Goal: Task Accomplishment & Management: Use online tool/utility

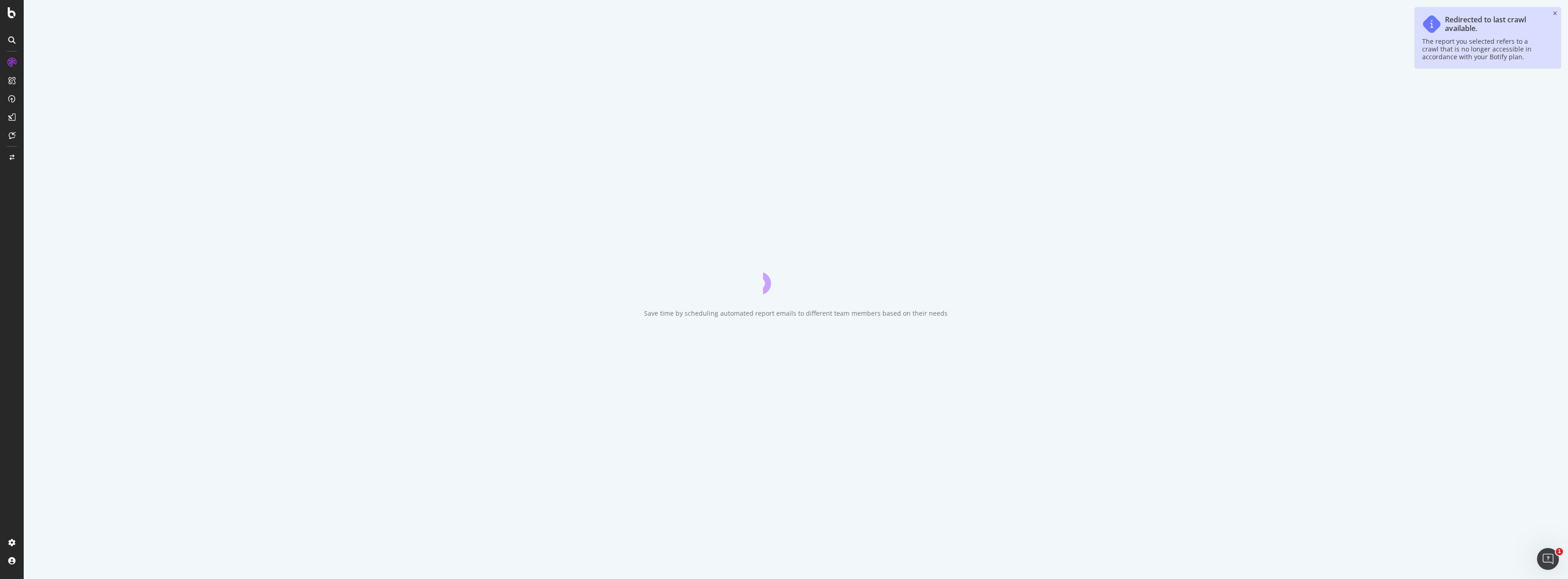
click at [490, 33] on div "Save time by scheduling automated report emails to different team members based…" at bounding box center [796, 290] width 1544 height 579
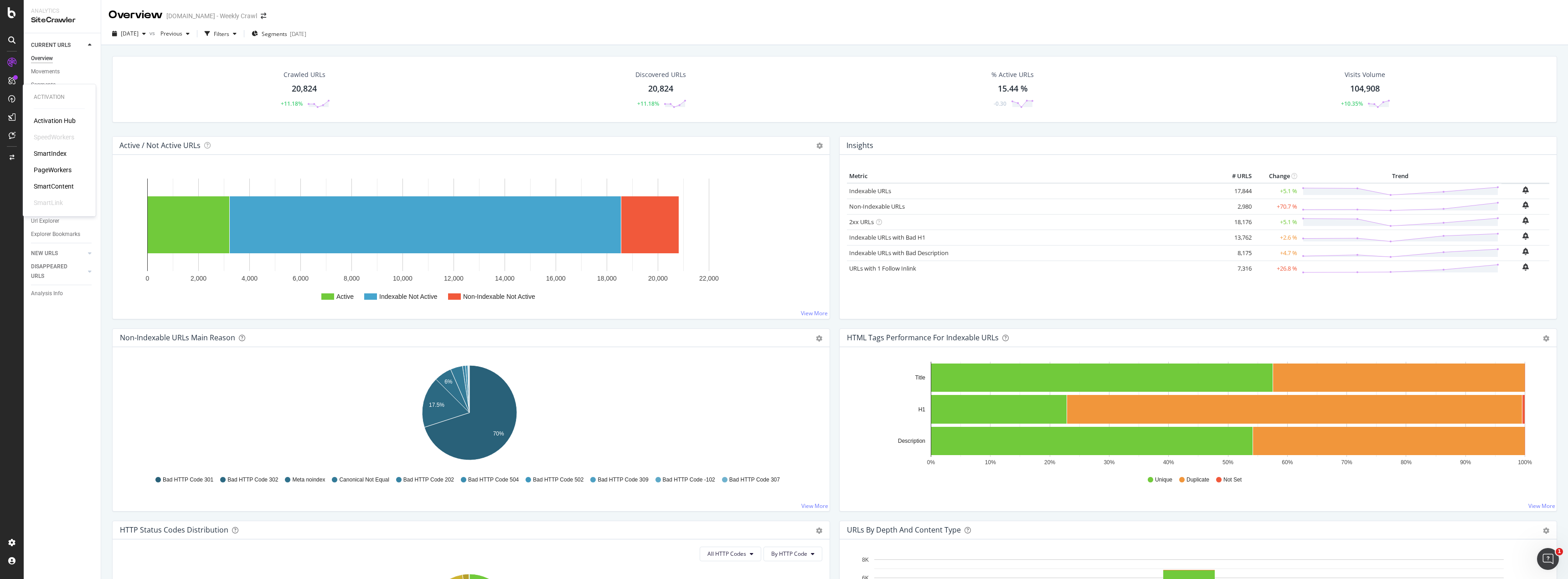
click at [52, 169] on div "PageWorkers" at bounding box center [52, 170] width 38 height 9
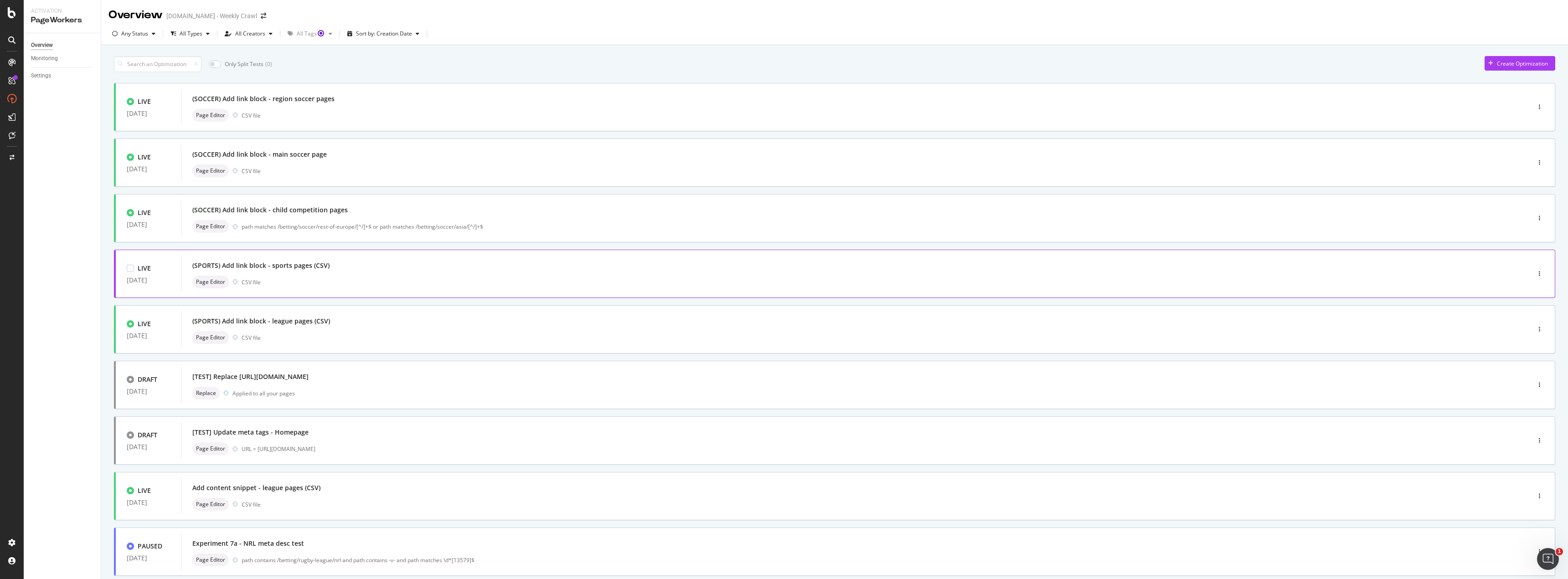
click at [382, 267] on div "(SPORTS) Add link block - sports pages (CSV)" at bounding box center [841, 265] width 1299 height 13
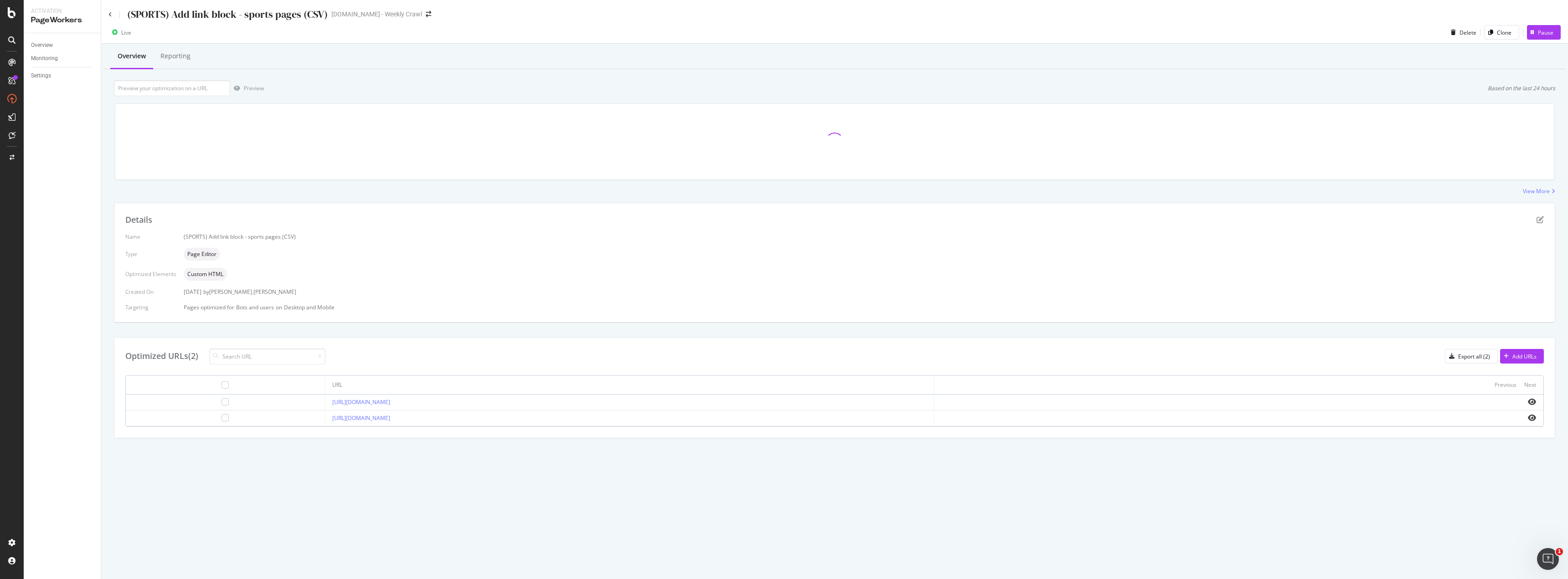
click at [192, 404] on div at bounding box center [225, 402] width 184 height 7
click at [221, 404] on div at bounding box center [225, 402] width 7 height 7
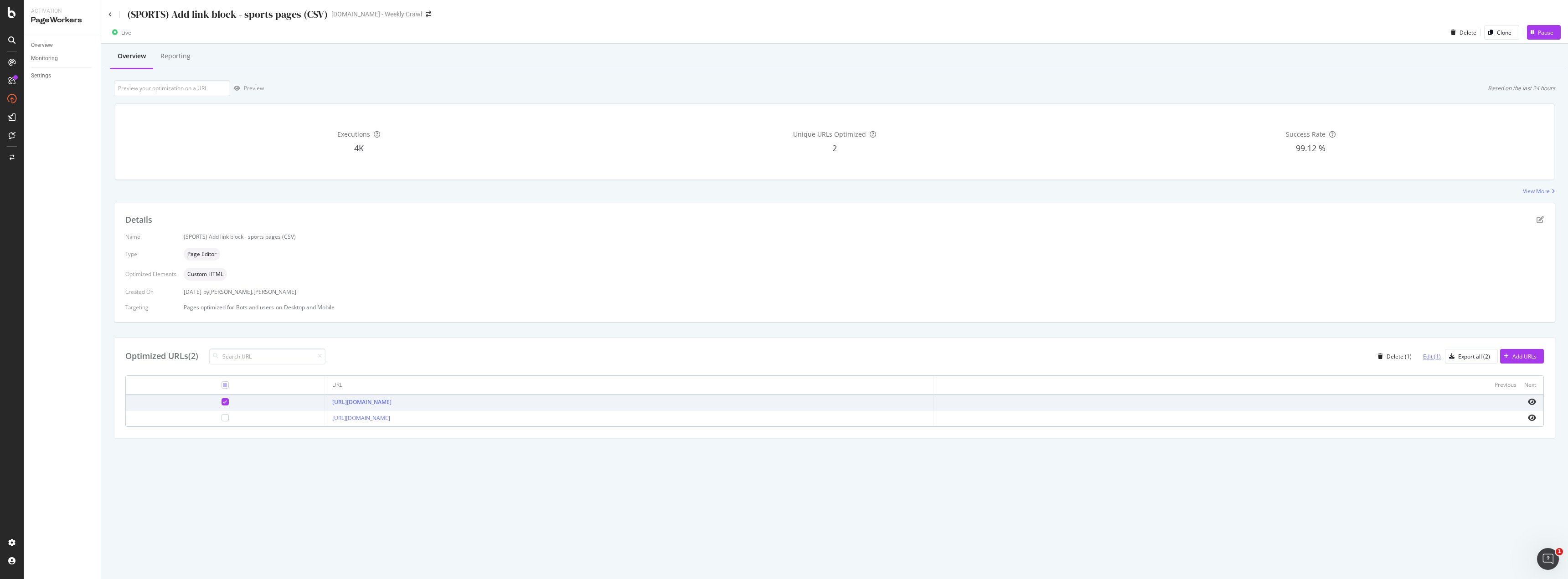
click at [1436, 355] on div "Edit (1)" at bounding box center [1431, 357] width 18 height 8
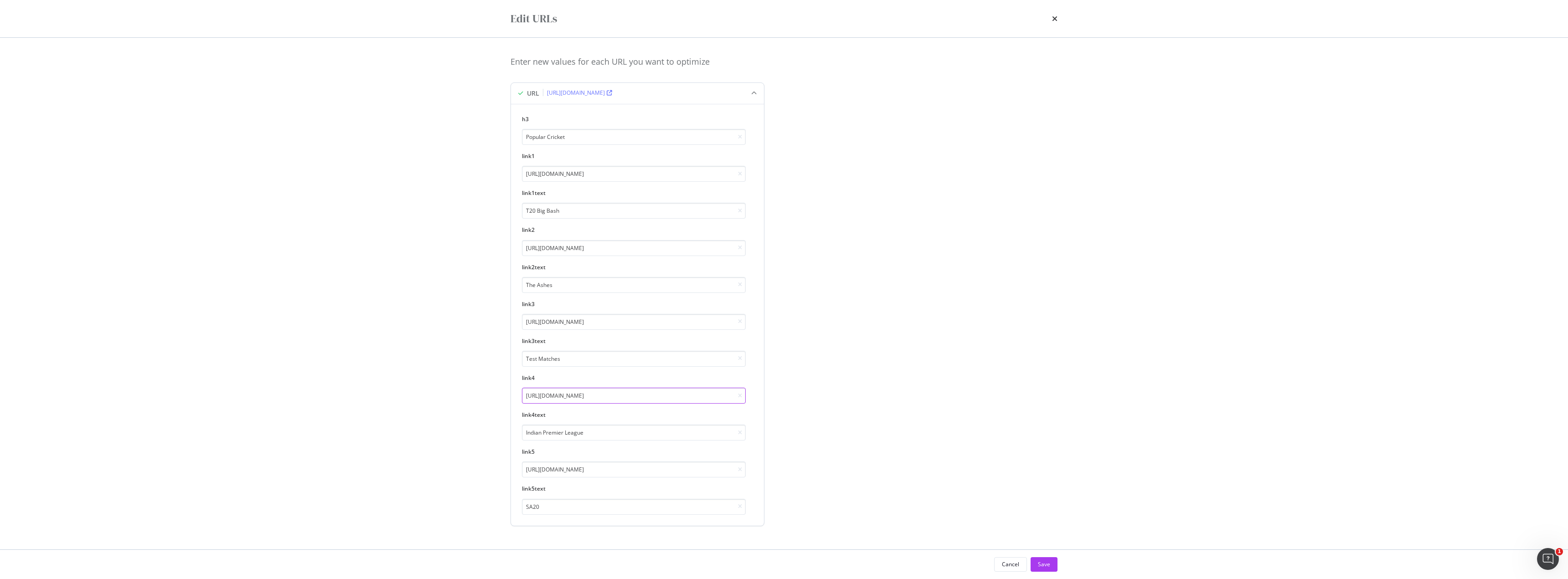
click at [636, 395] on input "https://www.sportsbet.com.au/betting/cricket/indian-premier-league" at bounding box center [633, 396] width 224 height 16
paste input "ternational-twenty20-matches"
type input "https://www.sportsbet.com.au/betting/cricket/international-twenty20-matches"
click at [644, 431] on input "Indian Premier League" at bounding box center [633, 432] width 224 height 16
click at [620, 440] on input "Indian Premier League" at bounding box center [633, 432] width 224 height 16
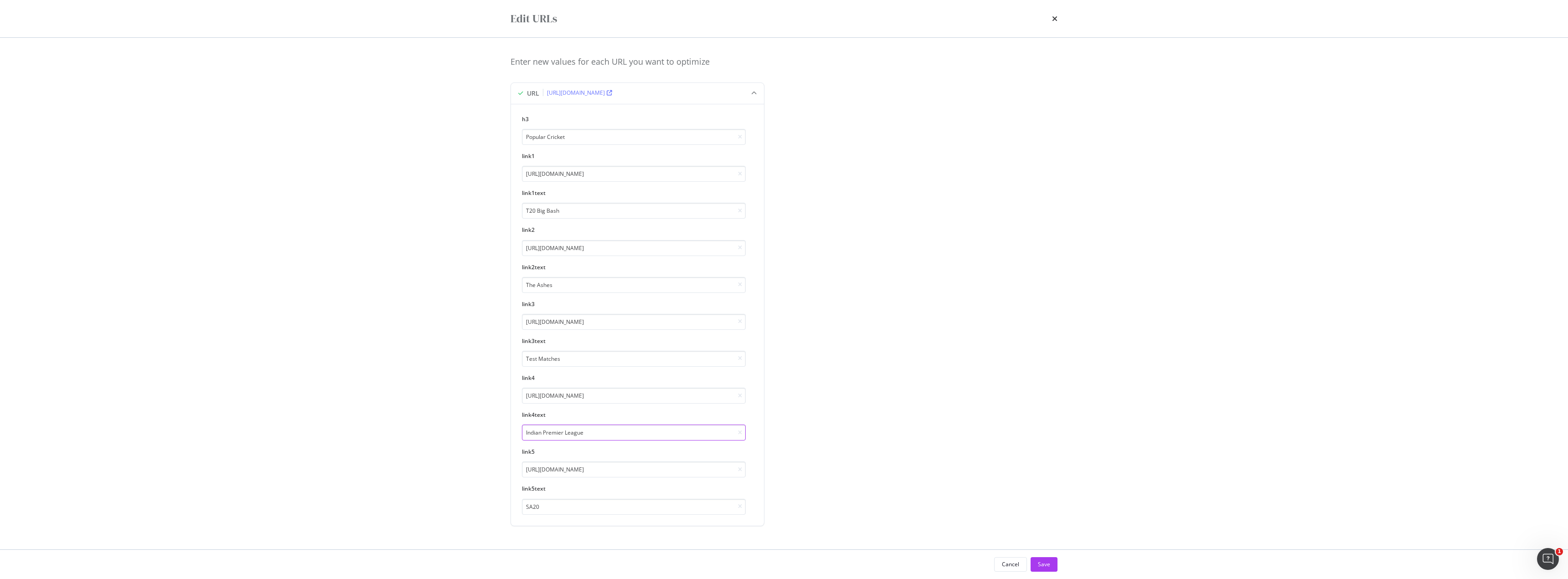
paste input "T20 Internationals"
type input "T20 Internationals"
click at [425, 410] on div "Edit URLs Enter new values for each URL you want to optimize URL https://www.sp…" at bounding box center [784, 290] width 1568 height 579
click at [1049, 569] on div "Save" at bounding box center [1044, 564] width 13 height 14
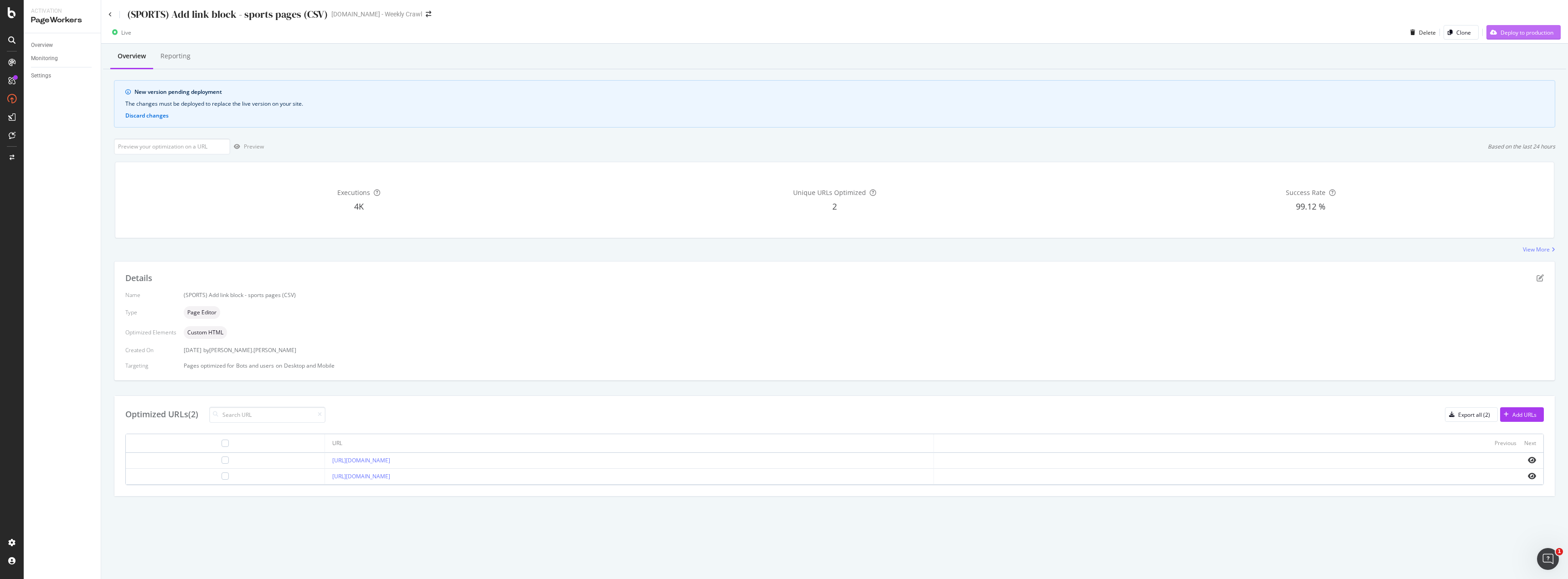
click at [1504, 34] on div "Deploy to production" at bounding box center [1527, 33] width 53 height 8
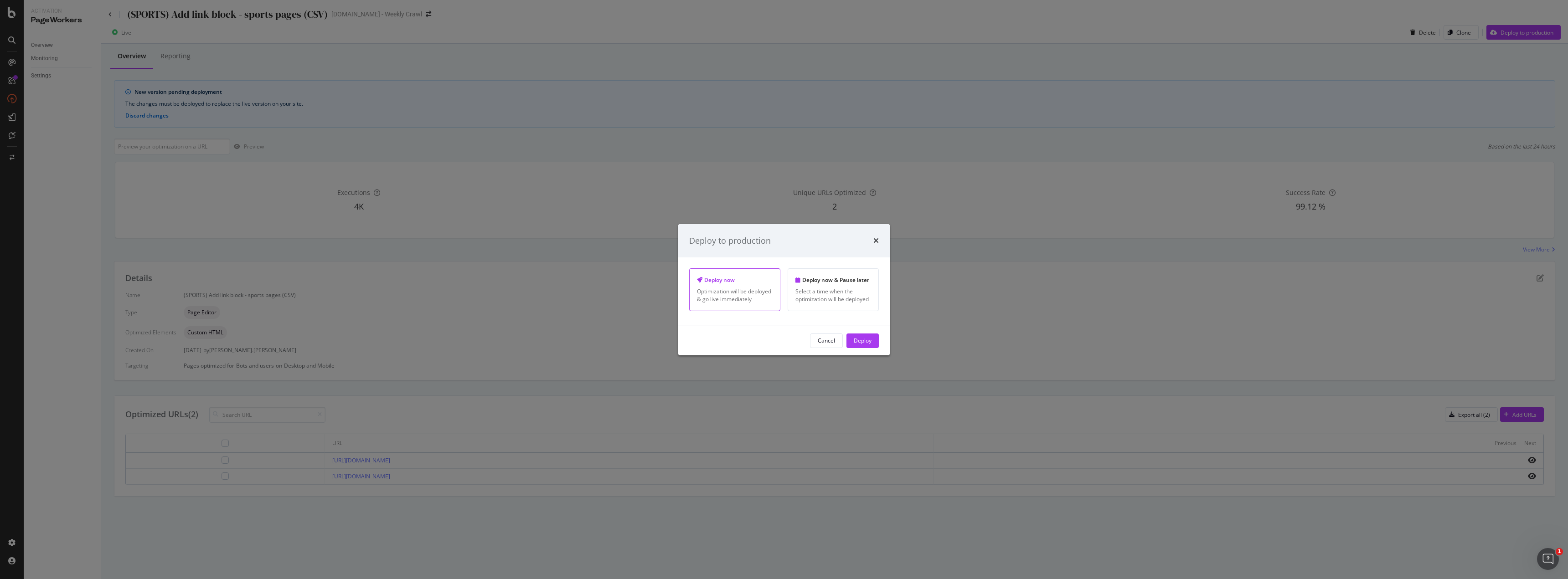
click at [800, 243] on div "Deploy to production" at bounding box center [783, 240] width 189 height 12
click at [860, 342] on div "Deploy" at bounding box center [862, 341] width 18 height 8
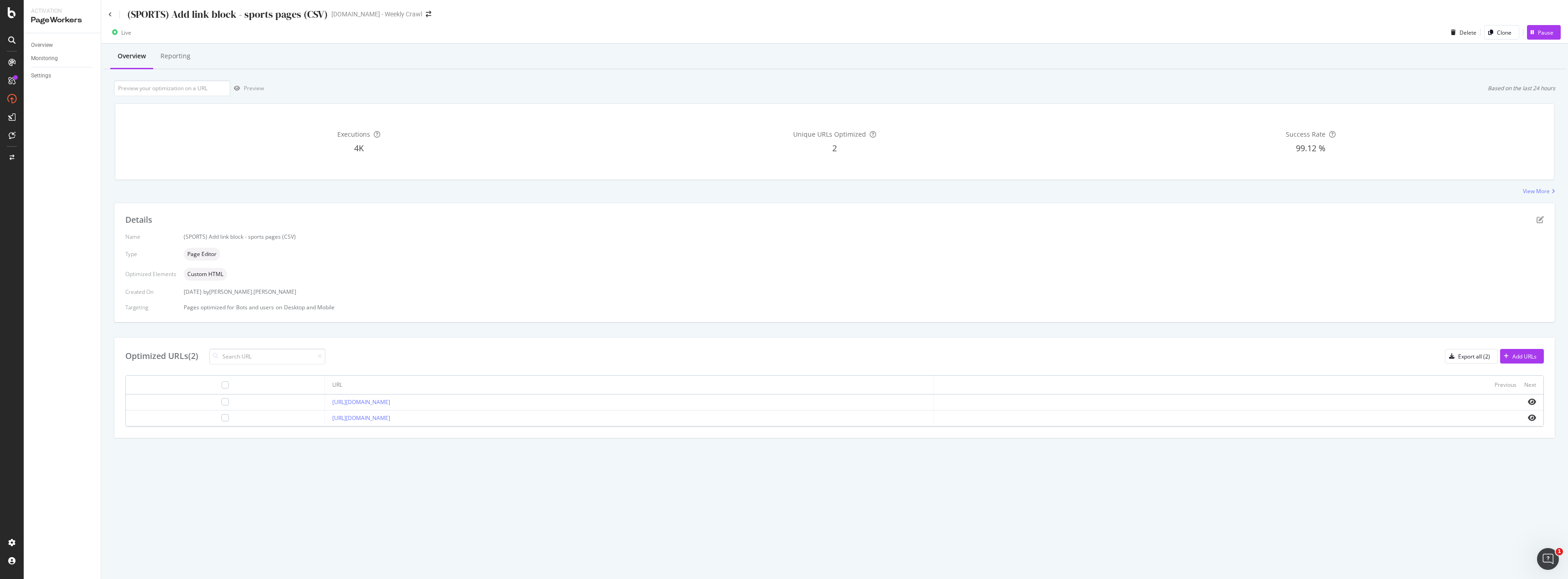
click at [774, 194] on div "View More" at bounding box center [834, 191] width 1441 height 8
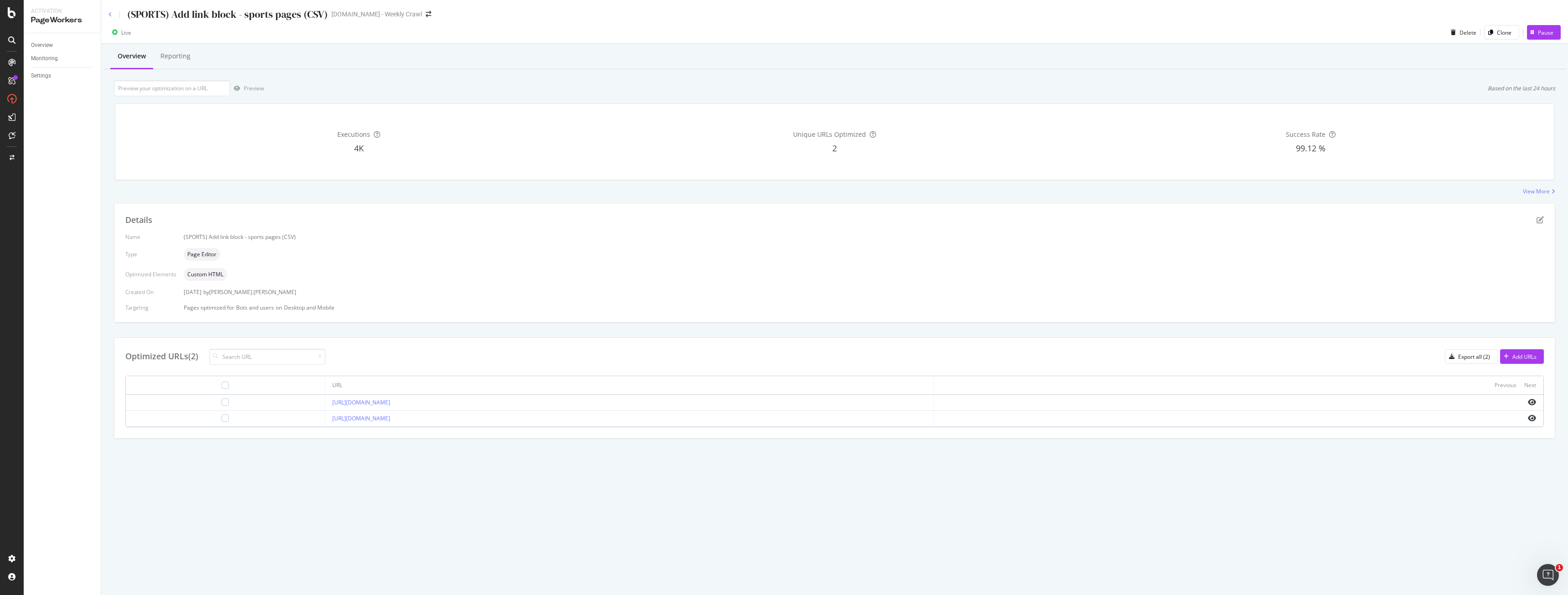
click at [110, 13] on icon at bounding box center [110, 15] width 3 height 5
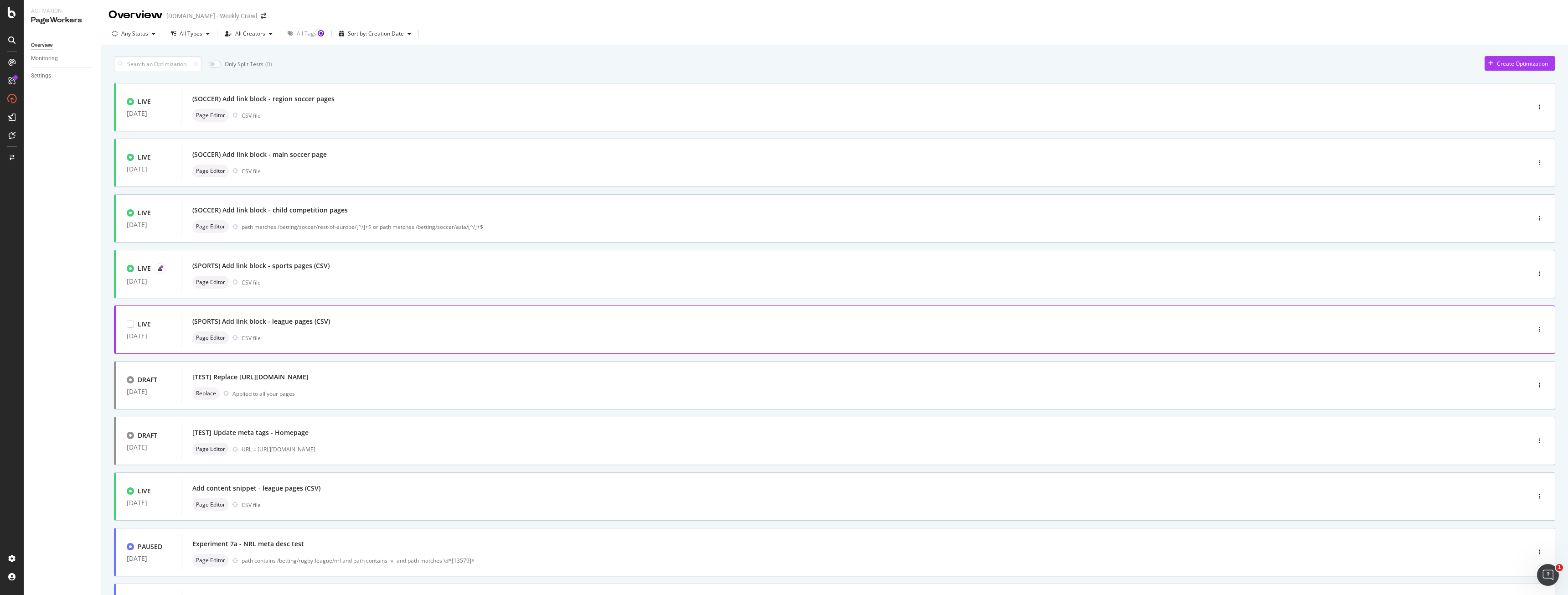
click at [343, 334] on div "Page Editor CSV file" at bounding box center [841, 338] width 1299 height 13
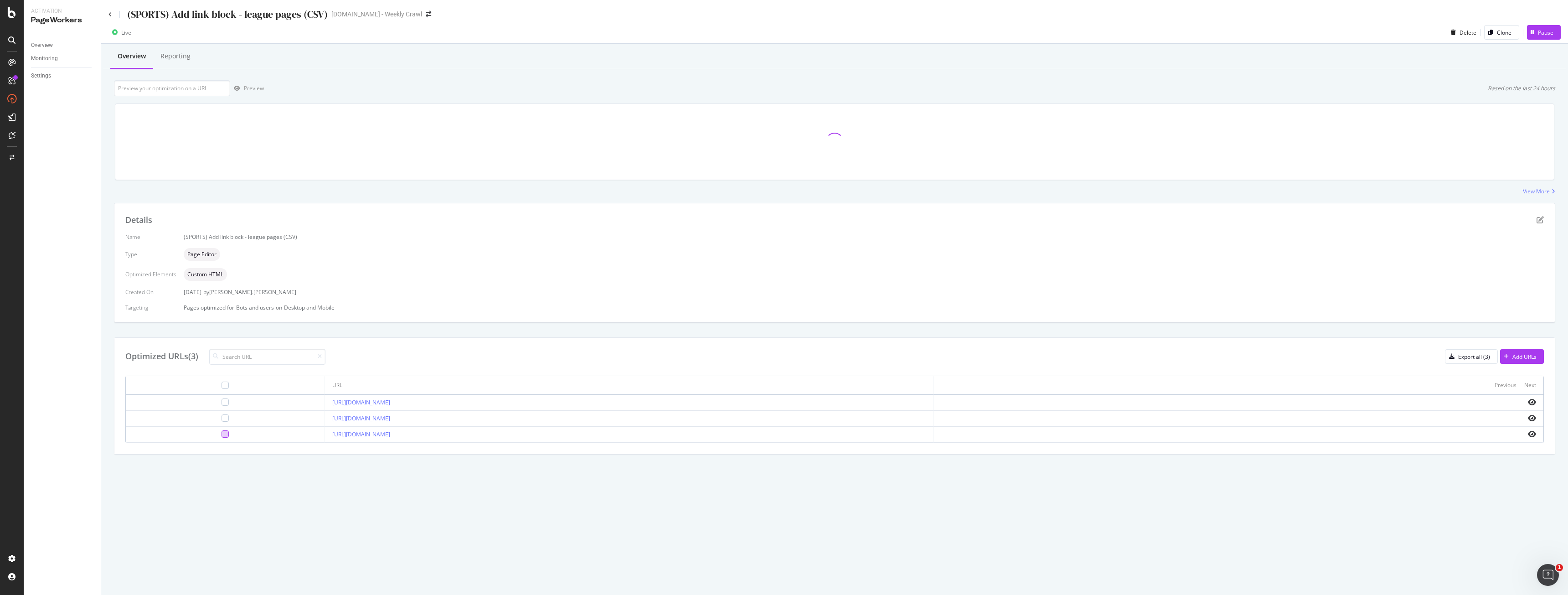
click at [221, 436] on div at bounding box center [225, 434] width 7 height 7
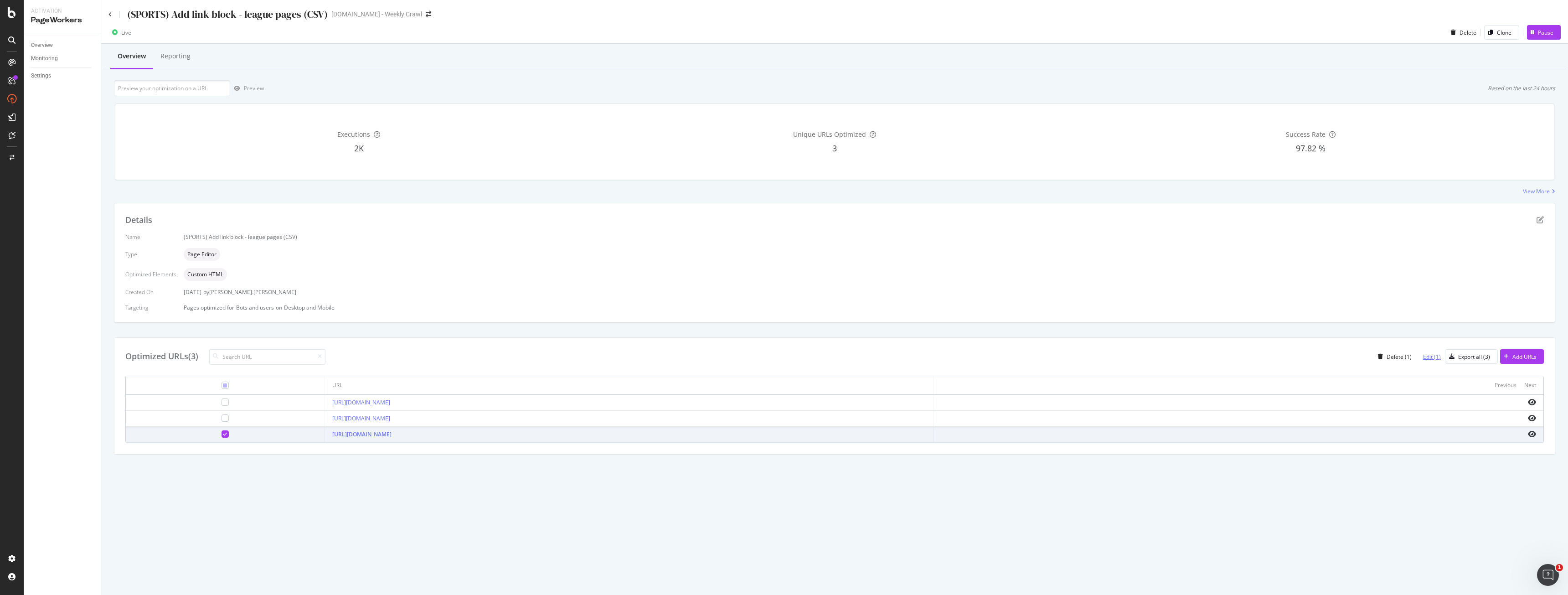
click at [1425, 356] on div "Edit (1)" at bounding box center [1431, 357] width 18 height 8
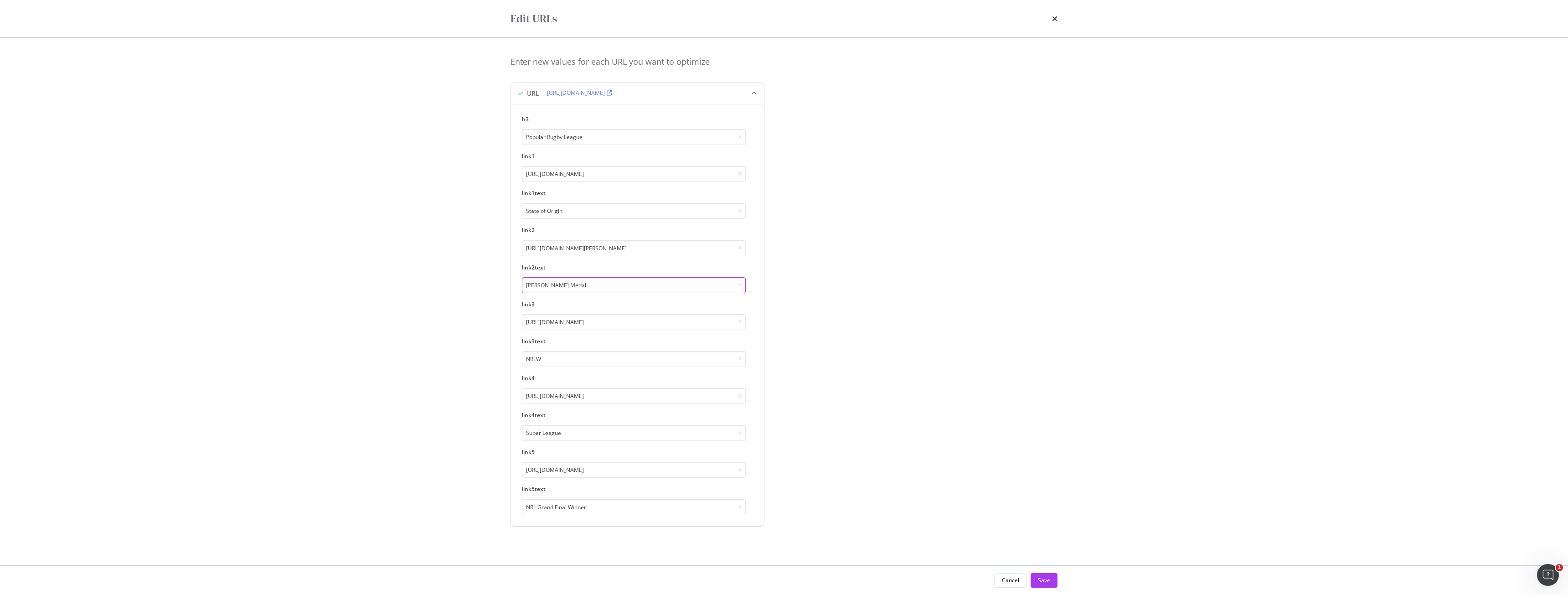
click at [589, 284] on input "Clive Churchill Medal" at bounding box center [633, 285] width 224 height 16
click at [635, 251] on input "https://www.sportsbet.com.au/betting/rugby-league/clive-churchill-medal" at bounding box center [633, 248] width 224 height 16
paste input "by-league/international-matches"
type input "https://www.sportsbet.com.au/betting/rugby-league/international-matches"
click at [277, 277] on div "Edit URLs Enter new values for each URL you want to optimize URL https://www.sp…" at bounding box center [784, 297] width 1568 height 595
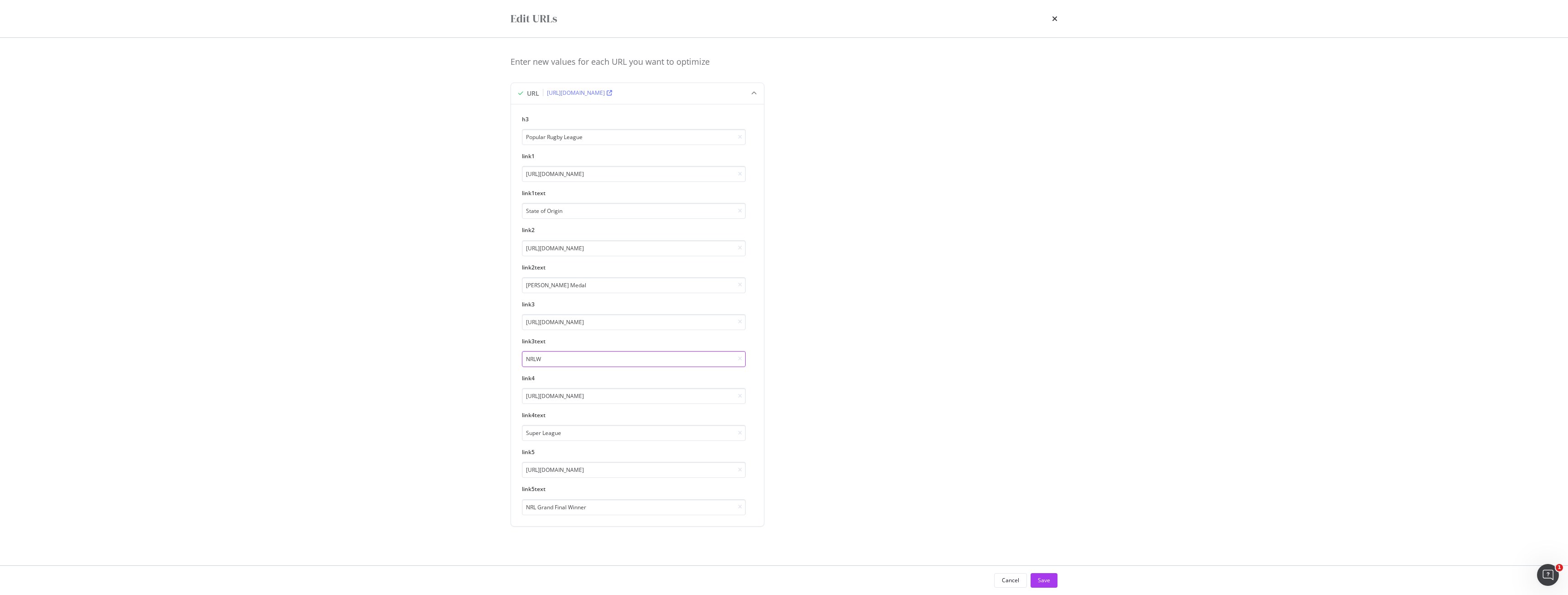
drag, startPoint x: 565, startPoint y: 356, endPoint x: 506, endPoint y: 356, distance: 59.0
click at [506, 356] on div "Enter new values for each URL you want to optimize URL https://www.sportsbet.co…" at bounding box center [784, 302] width 583 height 528
drag, startPoint x: 590, startPoint y: 285, endPoint x: 375, endPoint y: 286, distance: 215.0
click at [375, 286] on div "Edit URLs Enter new values for each URL you want to optimize URL https://www.sp…" at bounding box center [784, 297] width 1568 height 595
click at [626, 291] on input "Rugby International Matches" at bounding box center [633, 285] width 224 height 16
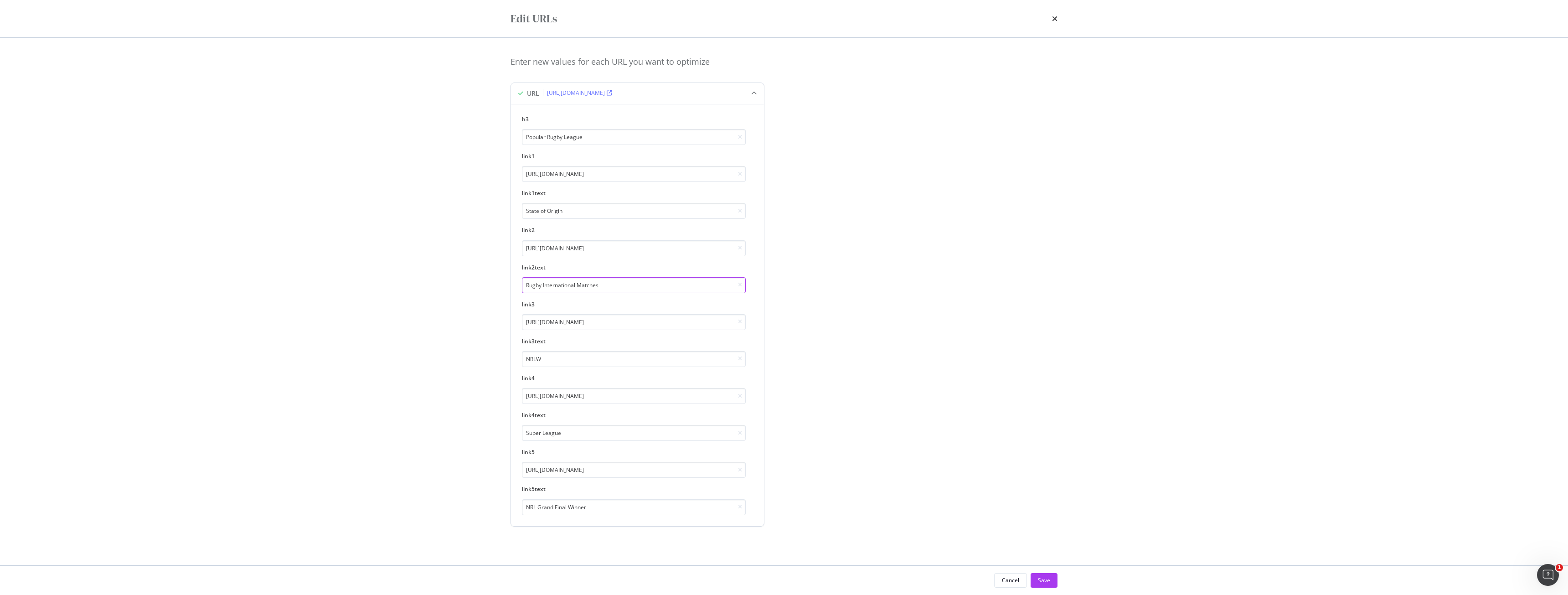
click at [626, 291] on input "Rugby International Matches" at bounding box center [633, 285] width 224 height 16
type input "Rugby International"
click at [1042, 576] on div "Save" at bounding box center [1044, 580] width 13 height 14
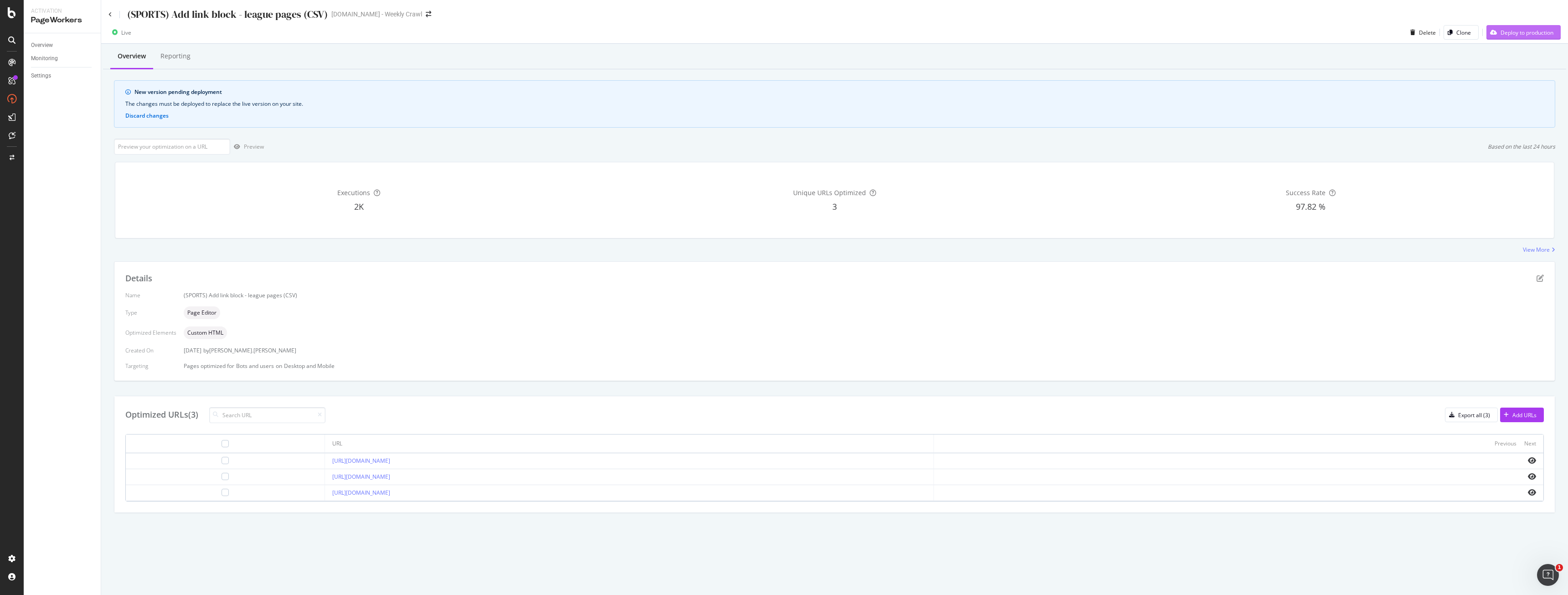
click at [1525, 35] on div "Deploy to production" at bounding box center [1527, 33] width 53 height 8
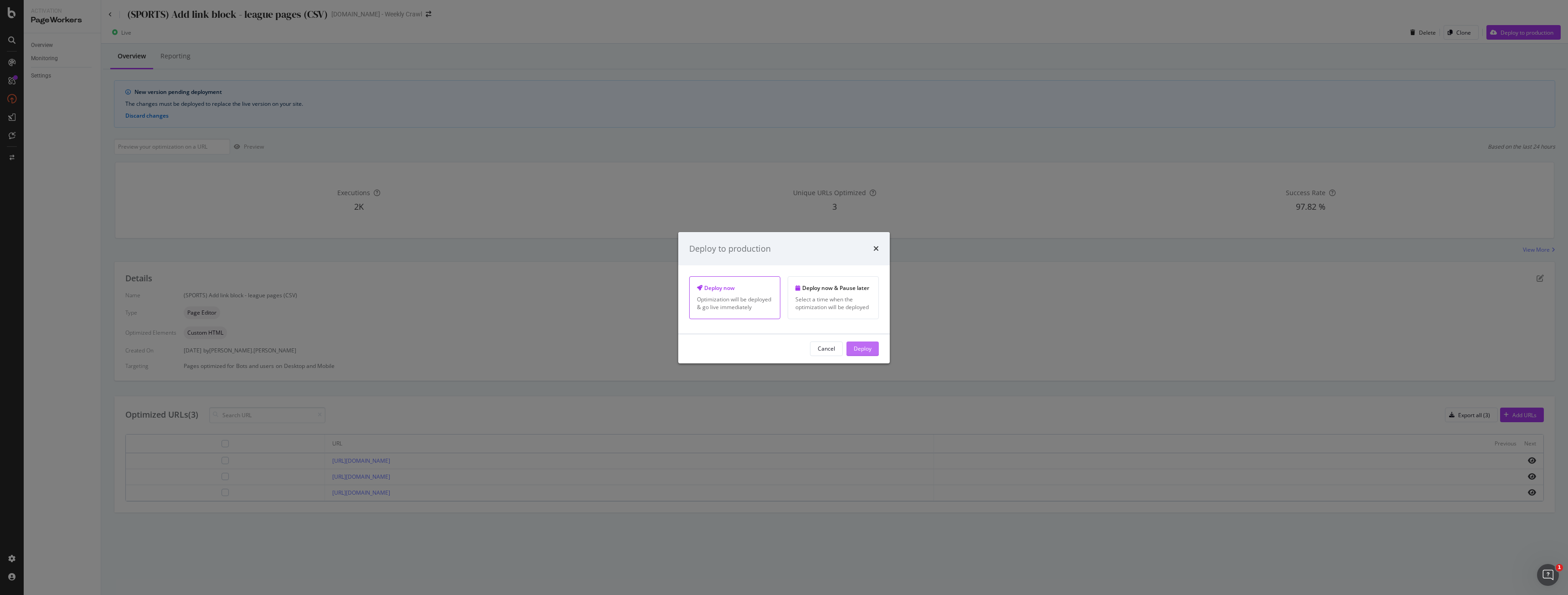
click at [858, 346] on div "Deploy" at bounding box center [862, 349] width 18 height 8
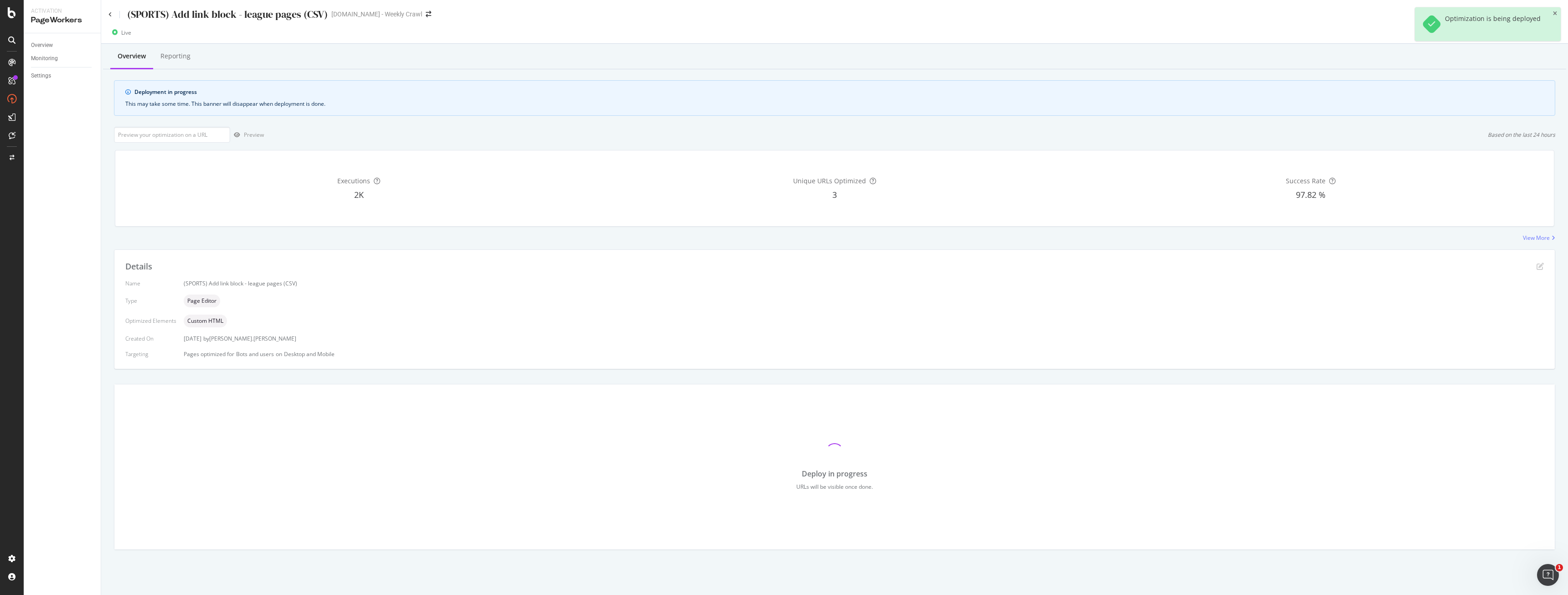
click at [629, 245] on div "Overview Reporting Deployment in progress This may take some time. This banner …" at bounding box center [834, 312] width 1466 height 538
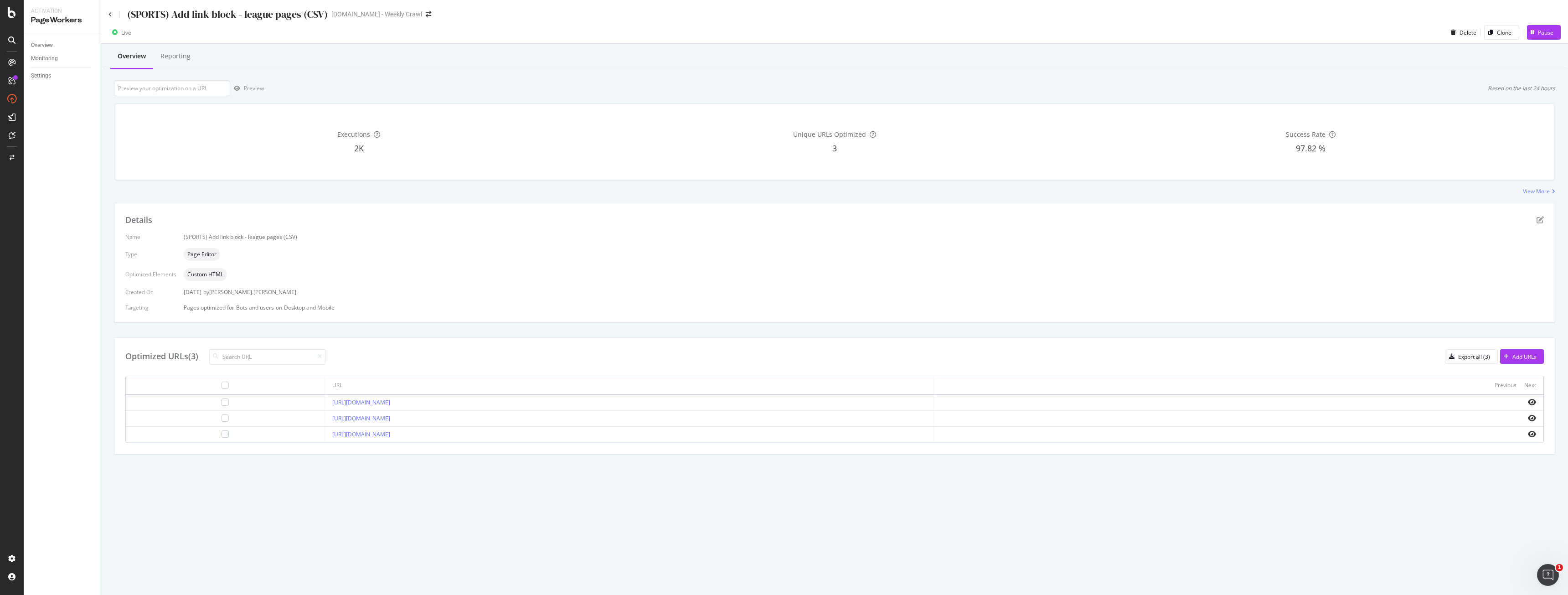
click at [710, 275] on div "Custom HTML" at bounding box center [863, 274] width 1360 height 13
click at [111, 16] on icon at bounding box center [110, 15] width 3 height 5
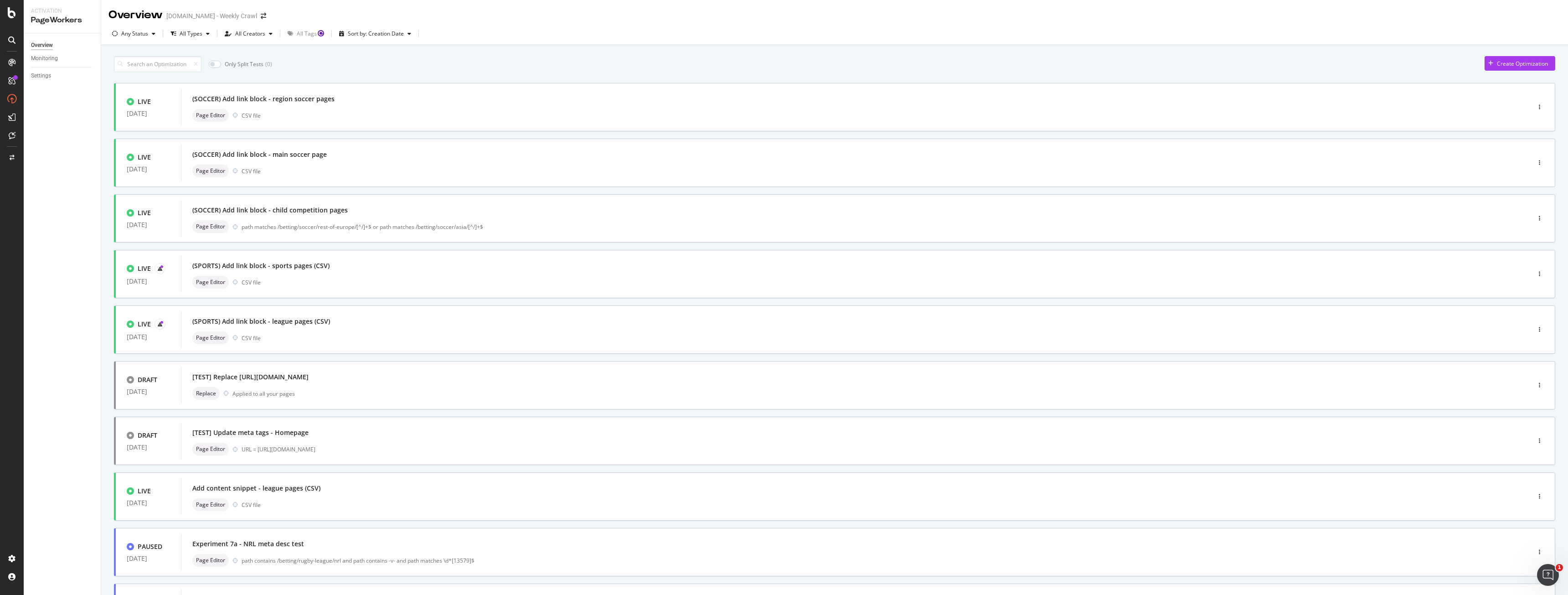
click at [321, 56] on div "Only Split Tests ( 0 ) Create Optimization LIVE 11 Aug. 2025 (SOCCER) Add link …" at bounding box center [834, 356] width 1441 height 608
click at [466, 417] on div "DRAFT 11 Jun. 2025 [TEST] Update meta tags - Homepage Page Editor URL = https:/…" at bounding box center [834, 441] width 1441 height 49
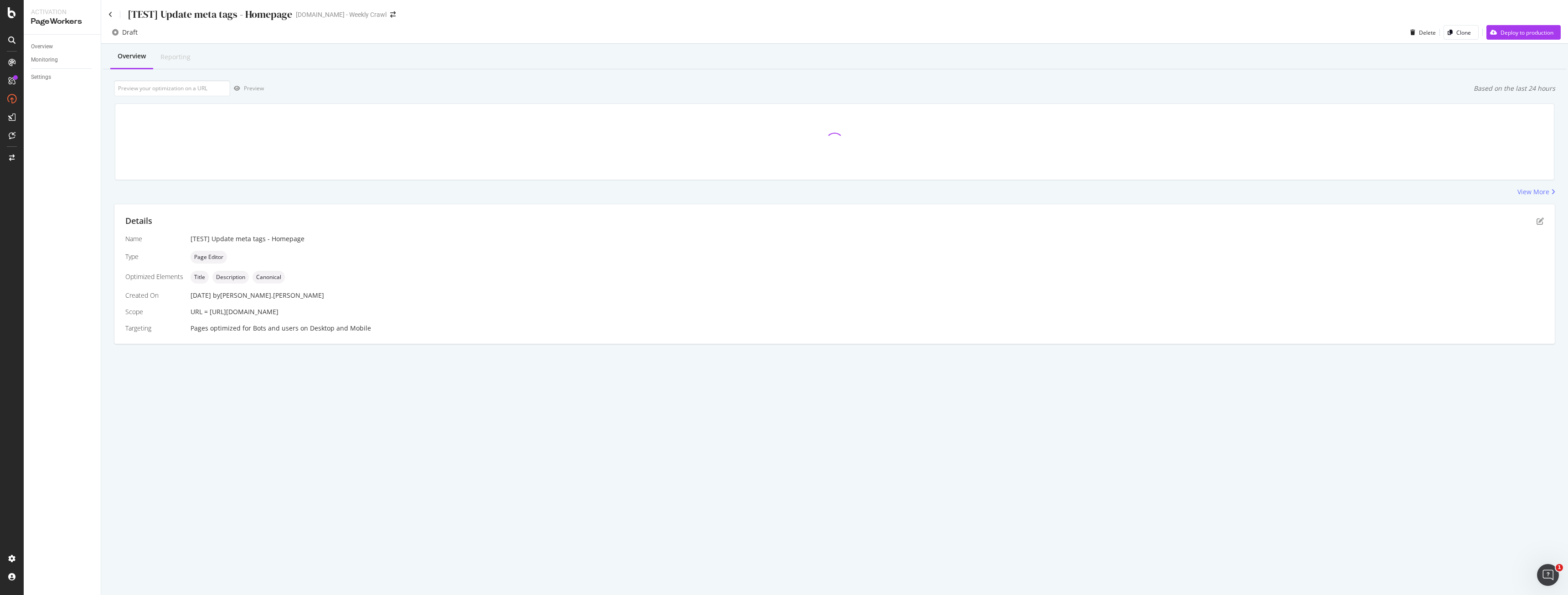
click at [697, 50] on div "Overview Reporting" at bounding box center [834, 57] width 1463 height 25
click at [697, 18] on div "[TEST] Update meta tags - Homepage Sportsbet.com.au - Weekly Crawl" at bounding box center [834, 11] width 1466 height 21
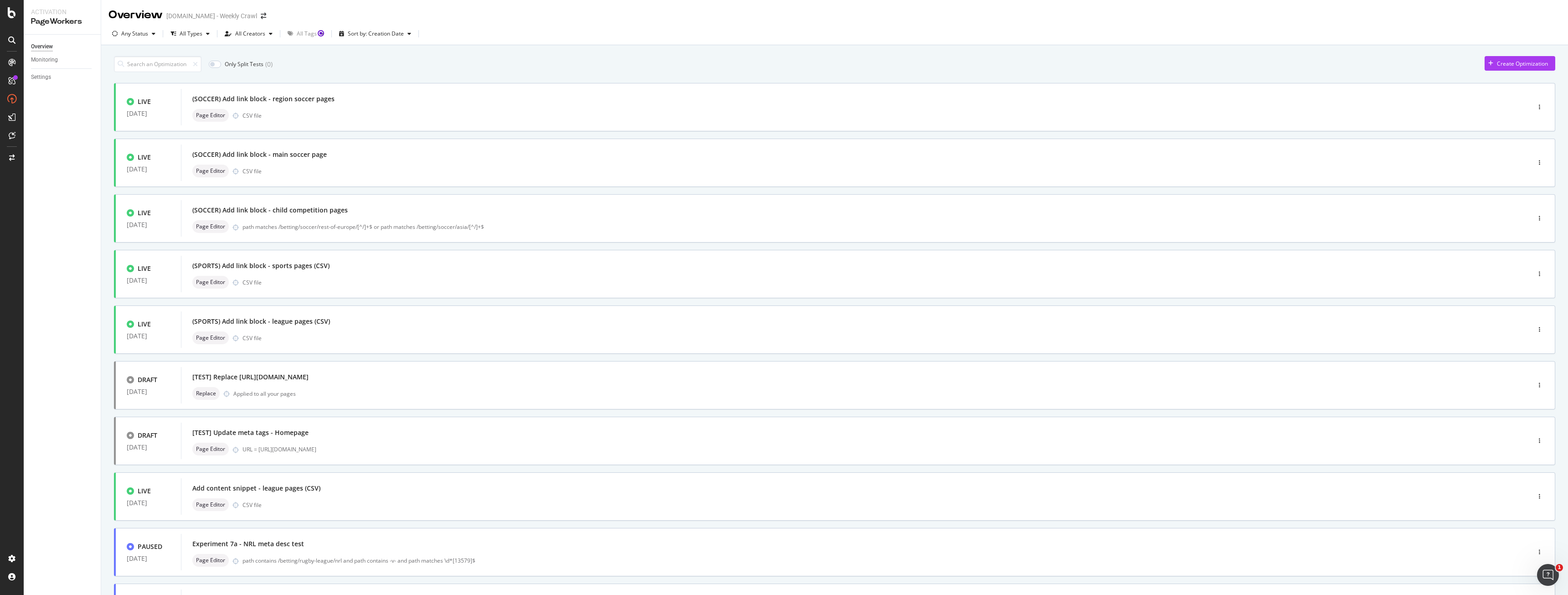
click at [484, 29] on div "Any Status All Types All Creators All Tags Sort by: Creation Date" at bounding box center [834, 35] width 1466 height 18
click at [407, 33] on div "Sort by: Creation Date" at bounding box center [384, 34] width 56 height 5
click at [324, 21] on div "Overview Sportsbet.com.au - Weekly Crawl" at bounding box center [834, 11] width 1466 height 23
click at [318, 25] on div "Any Status All Types All Creators All Tags Sort by: Creation Date" at bounding box center [834, 34] width 1466 height 23
click at [458, 15] on div "Overview Sportsbet.com.au - Weekly Crawl" at bounding box center [834, 11] width 1466 height 23
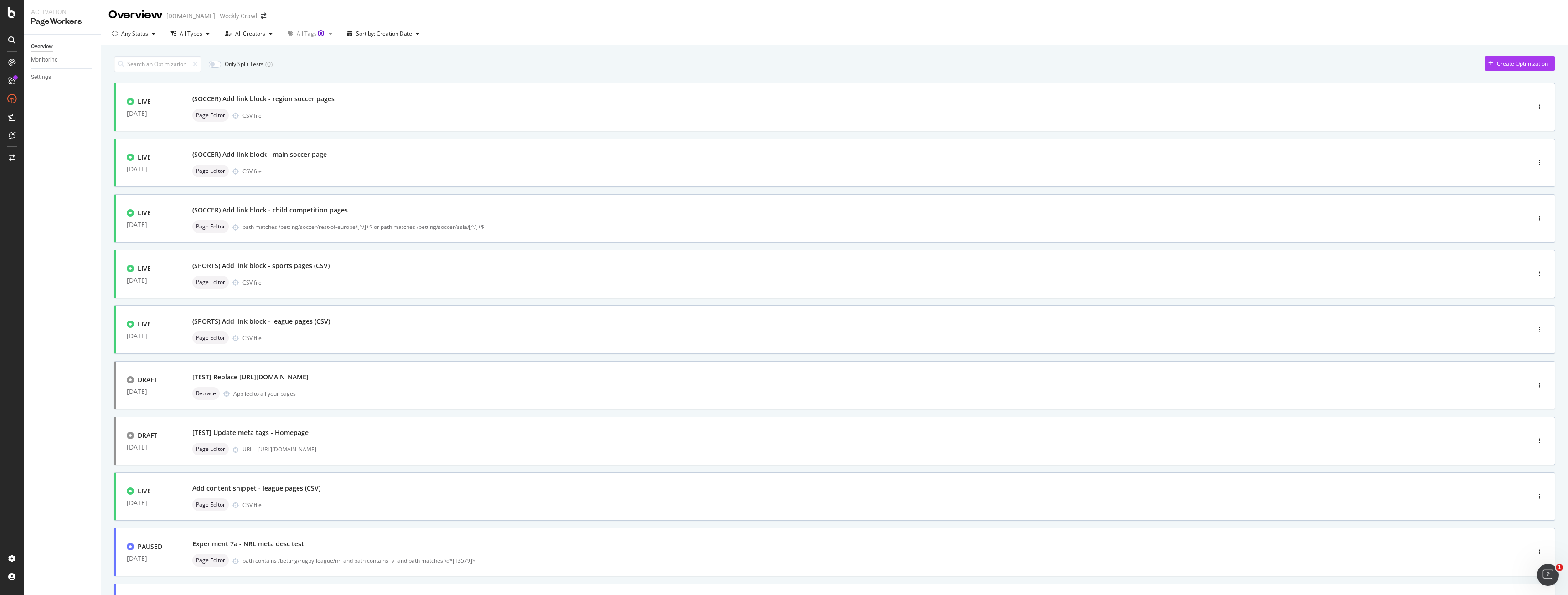
click at [66, 194] on div "Overview Monitoring Settings" at bounding box center [62, 314] width 77 height 560
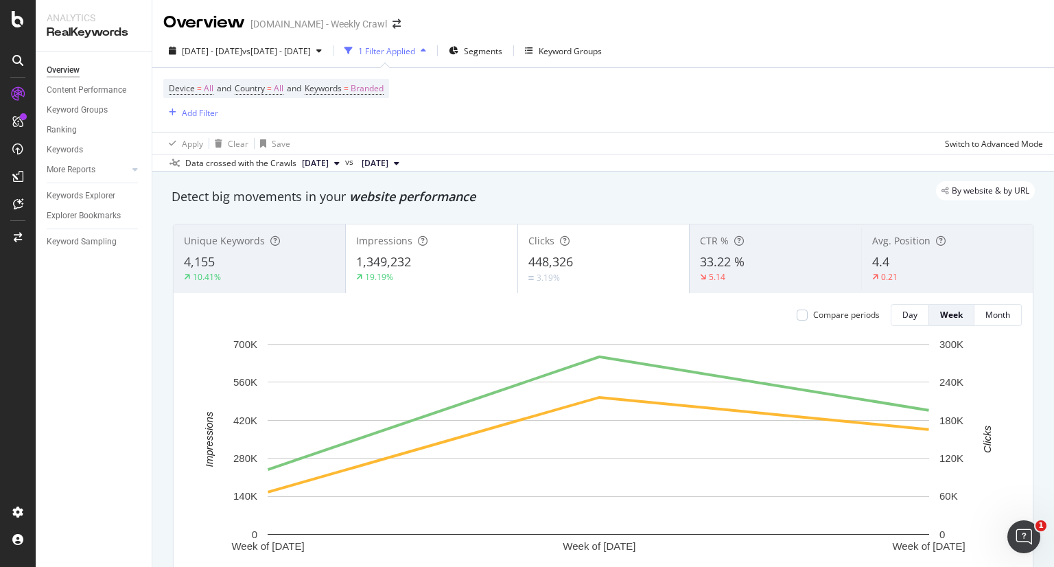
click at [553, 130] on div "Device = All and Country = All and Keywords = Branded Add Filter" at bounding box center [602, 100] width 879 height 64
click at [741, 37] on div "2025 Sep. 27th - Oct. 11th vs 2024 Sep. 28th - Oct. 12th 1 Filter Applied Segme…" at bounding box center [602, 102] width 901 height 137
